Goal: Task Accomplishment & Management: Use online tool/utility

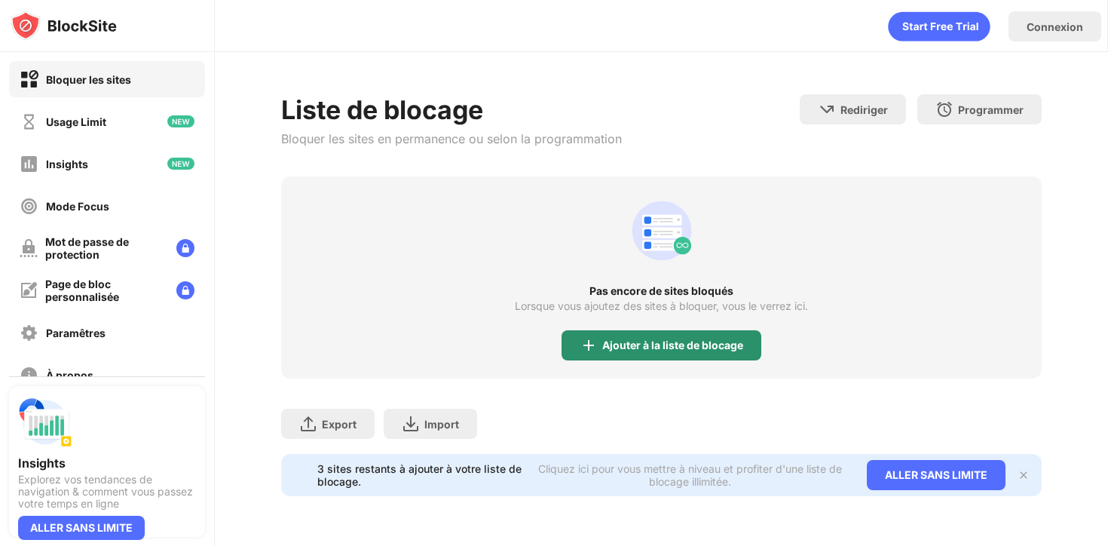
click at [611, 347] on div "Ajouter à la liste de blocage" at bounding box center [672, 345] width 141 height 12
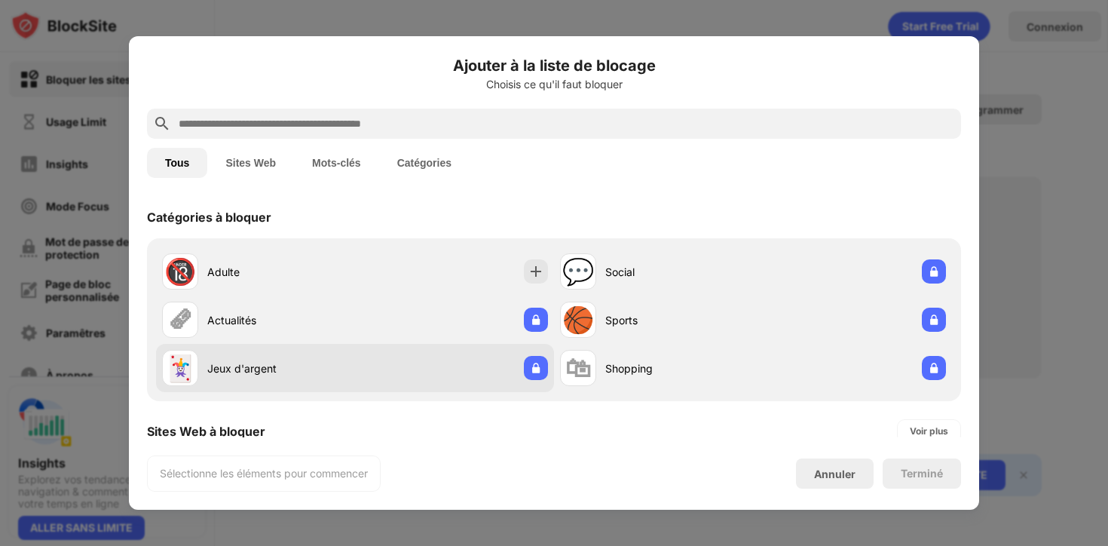
click at [311, 370] on div "Jeux d'argent" at bounding box center [281, 368] width 148 height 16
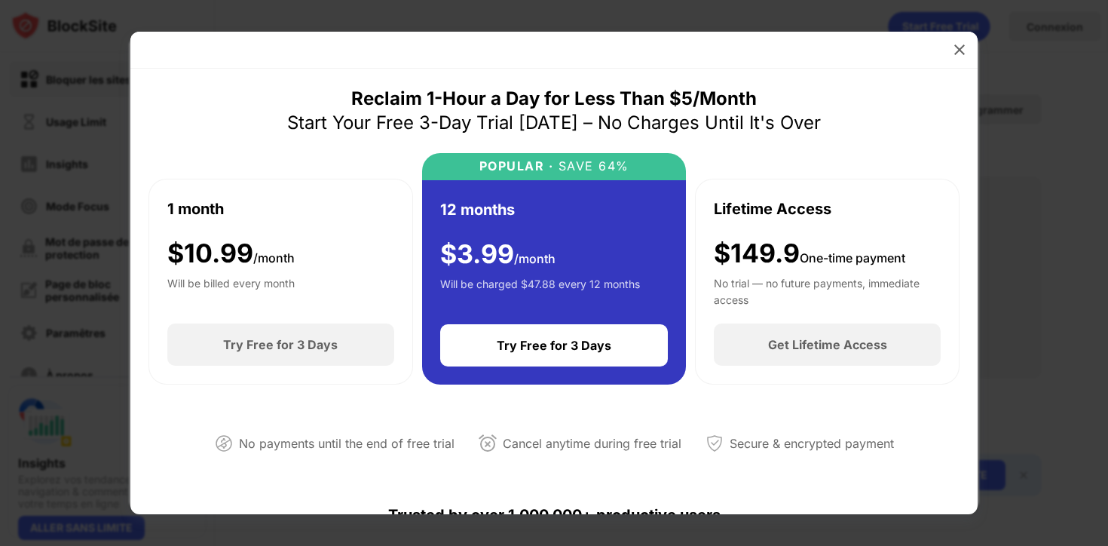
click at [122, 174] on div at bounding box center [554, 273] width 1108 height 546
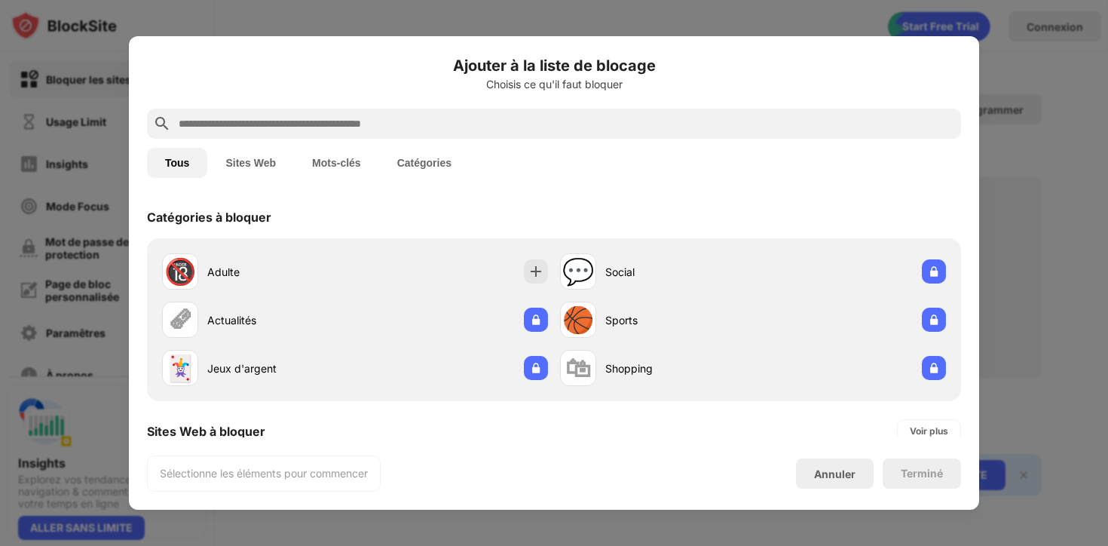
click at [246, 155] on button "Sites Web" at bounding box center [250, 163] width 87 height 30
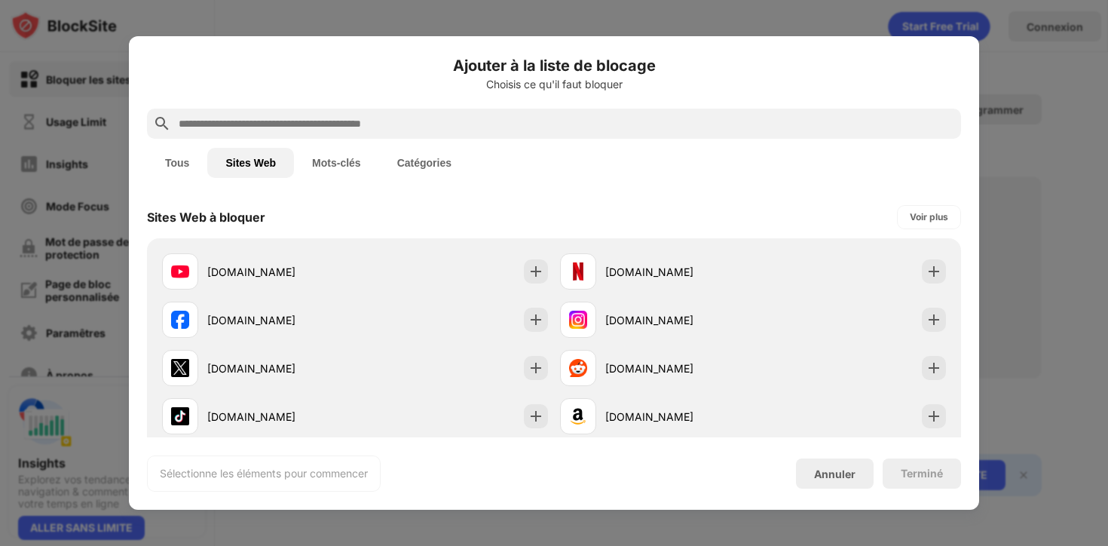
click at [364, 124] on input "text" at bounding box center [566, 124] width 778 height 18
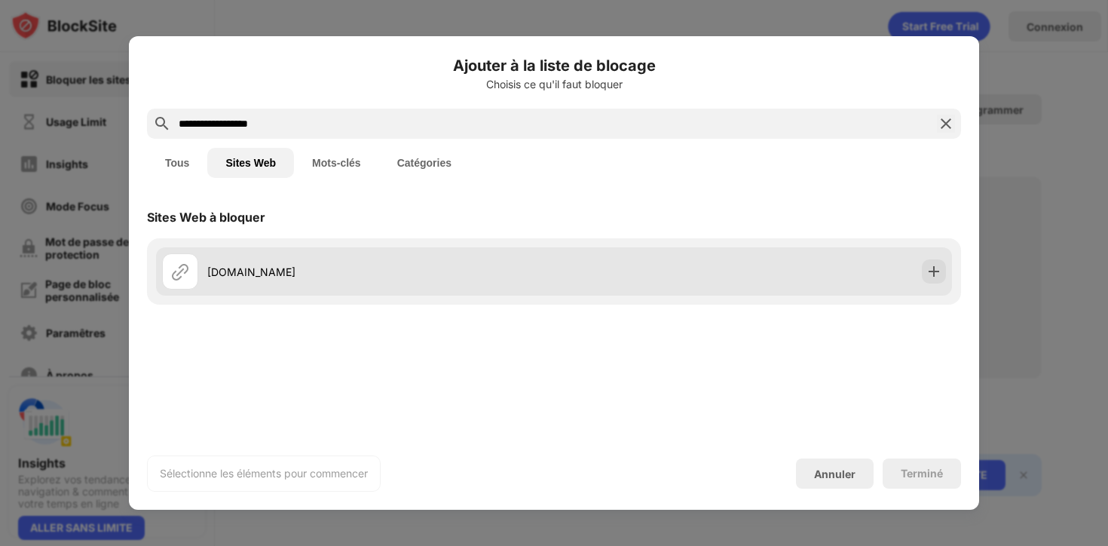
type input "**********"
click at [404, 274] on div "[DOMAIN_NAME]" at bounding box center [380, 272] width 347 height 16
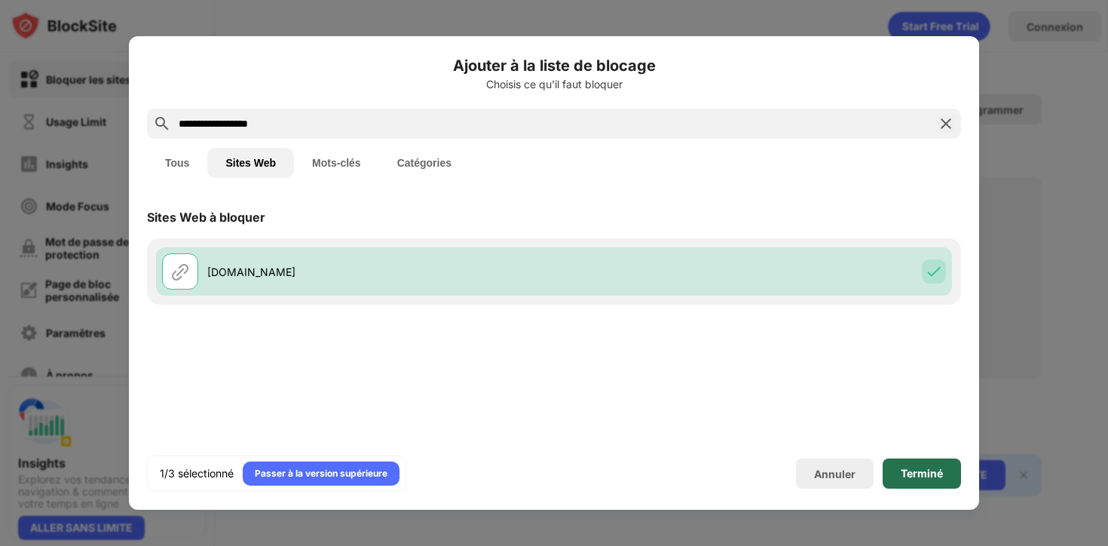
click at [918, 472] on div "Terminé" at bounding box center [922, 473] width 42 height 12
